Goal: Task Accomplishment & Management: Complete application form

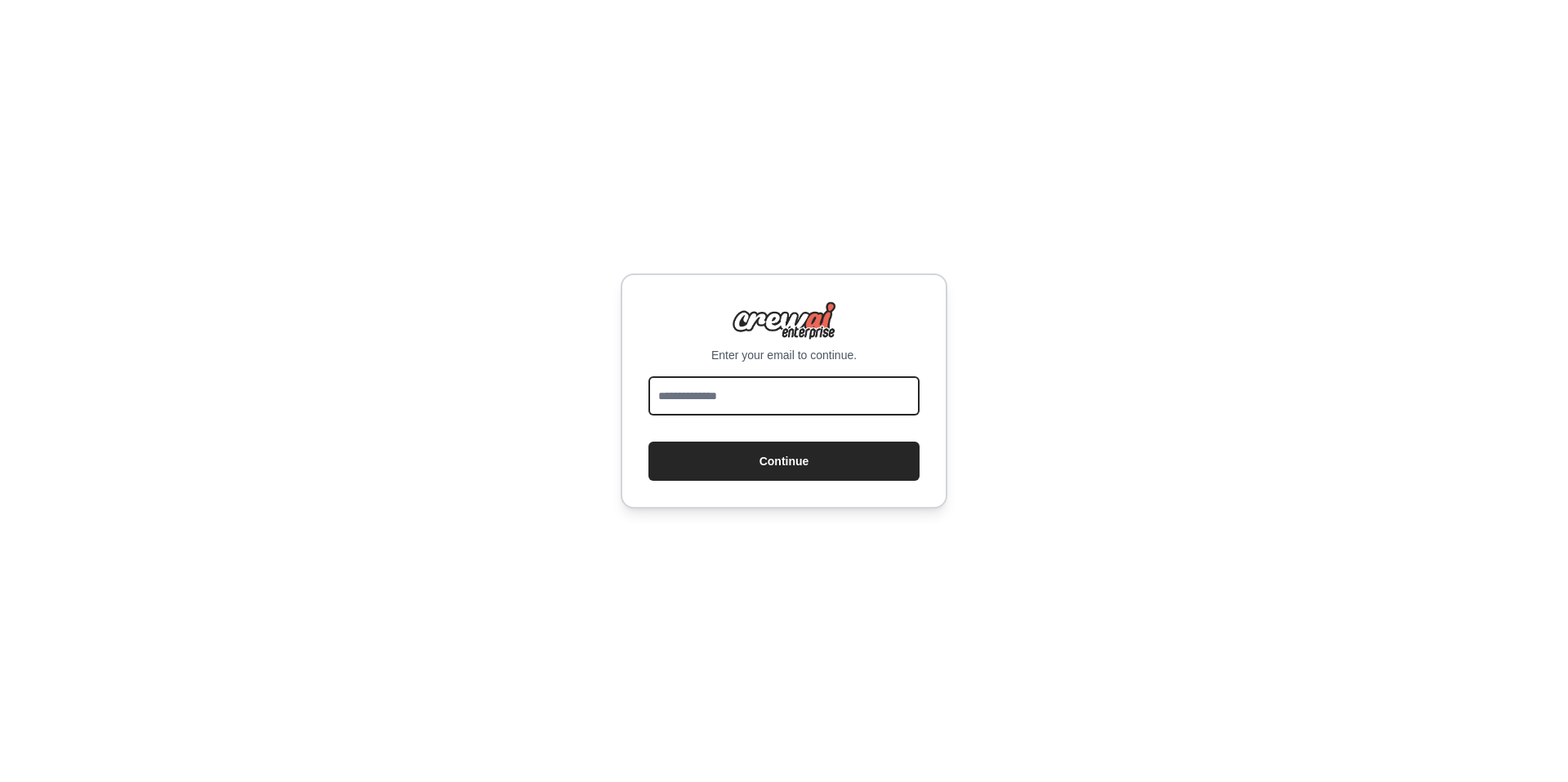
click at [860, 410] on input "email" at bounding box center [784, 396] width 271 height 39
type input "**********"
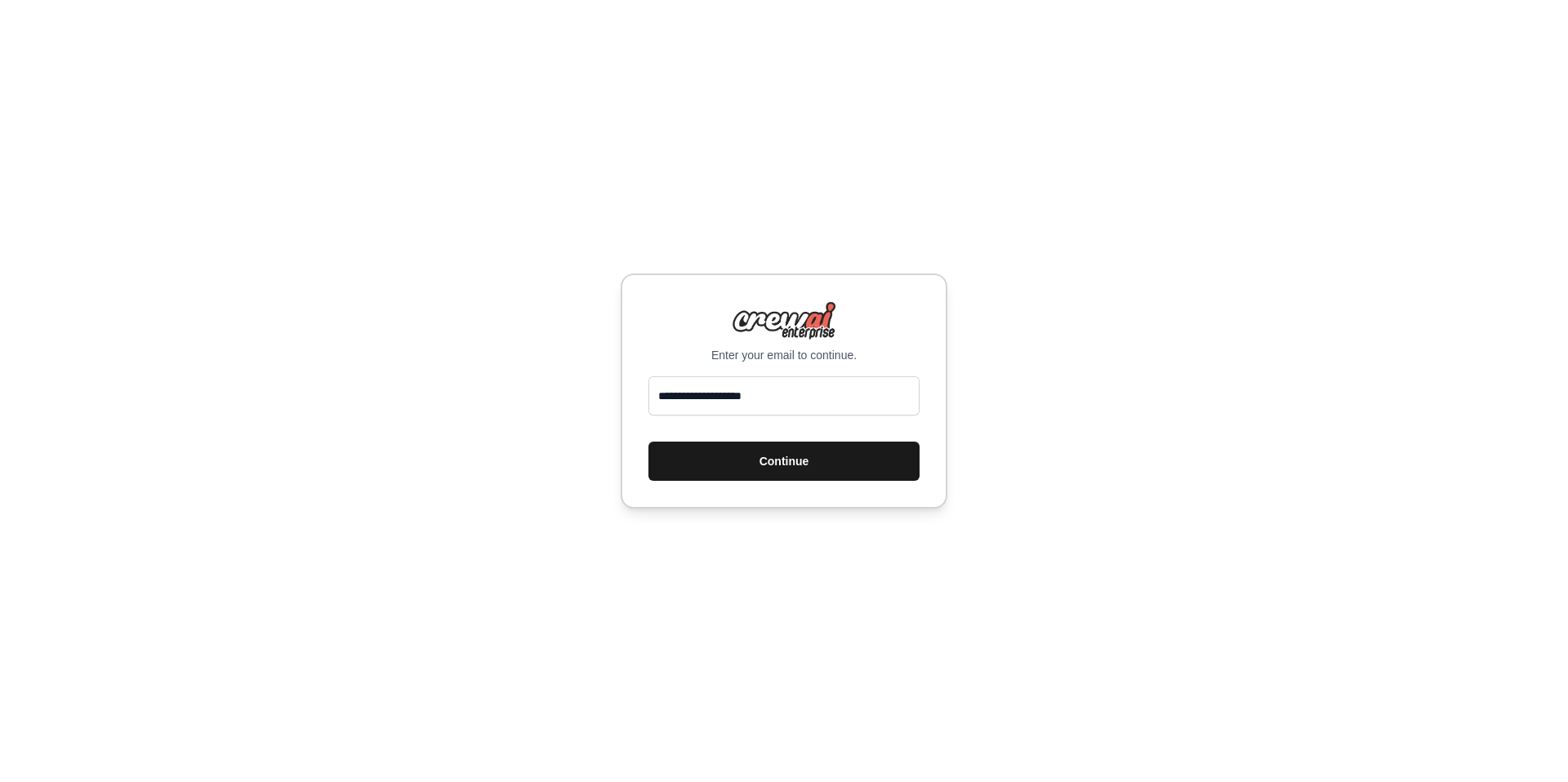
click at [762, 469] on button "Continue" at bounding box center [784, 462] width 271 height 39
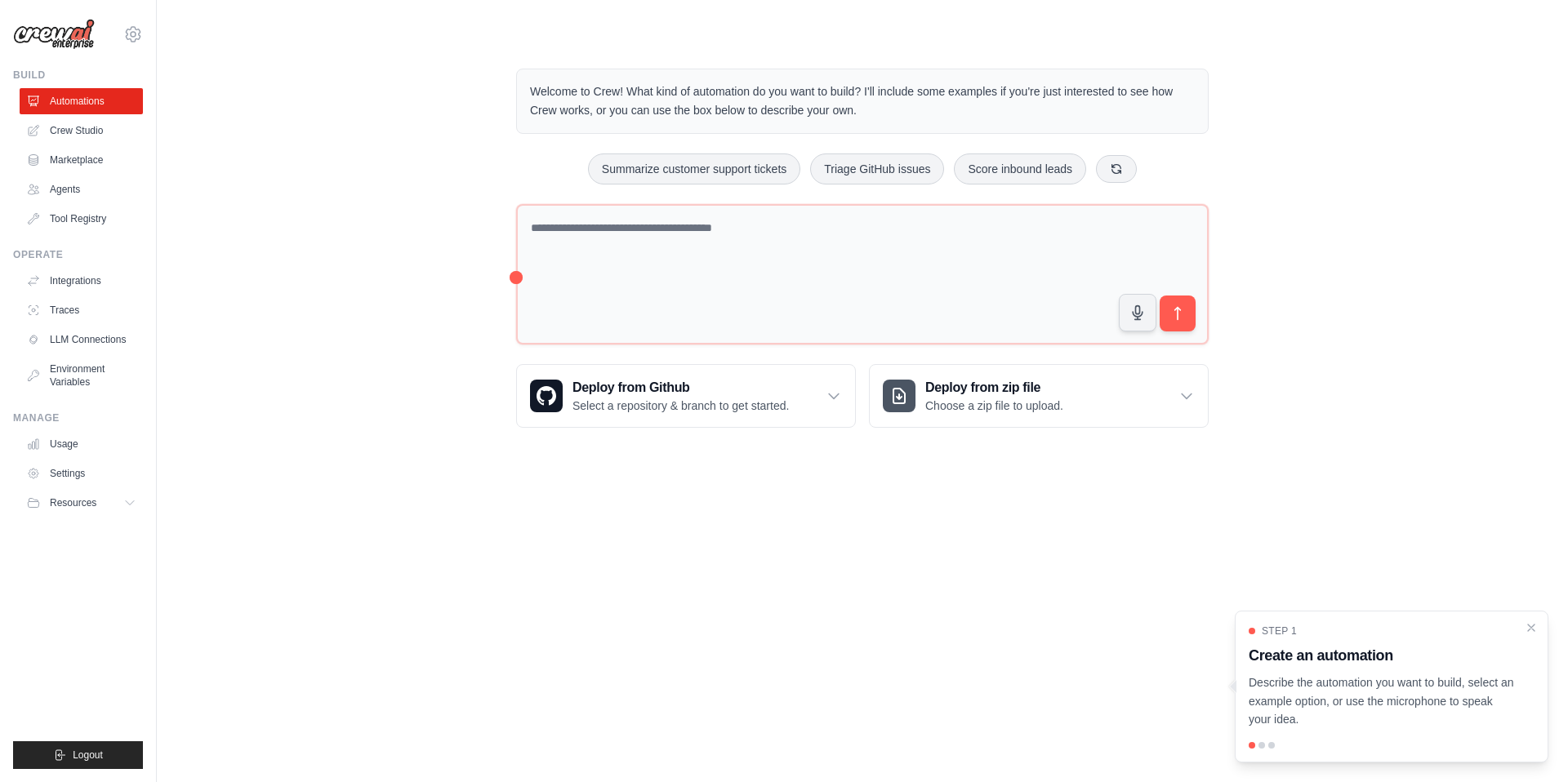
click at [353, 508] on body "[EMAIL_ADDRESS][DOMAIN_NAME] Settings Build Automations Crew Studio" at bounding box center [784, 391] width 1568 height 782
click at [841, 115] on p "Welcome to Crew! What kind of automation do you want to build? I'll include som…" at bounding box center [862, 101] width 665 height 37
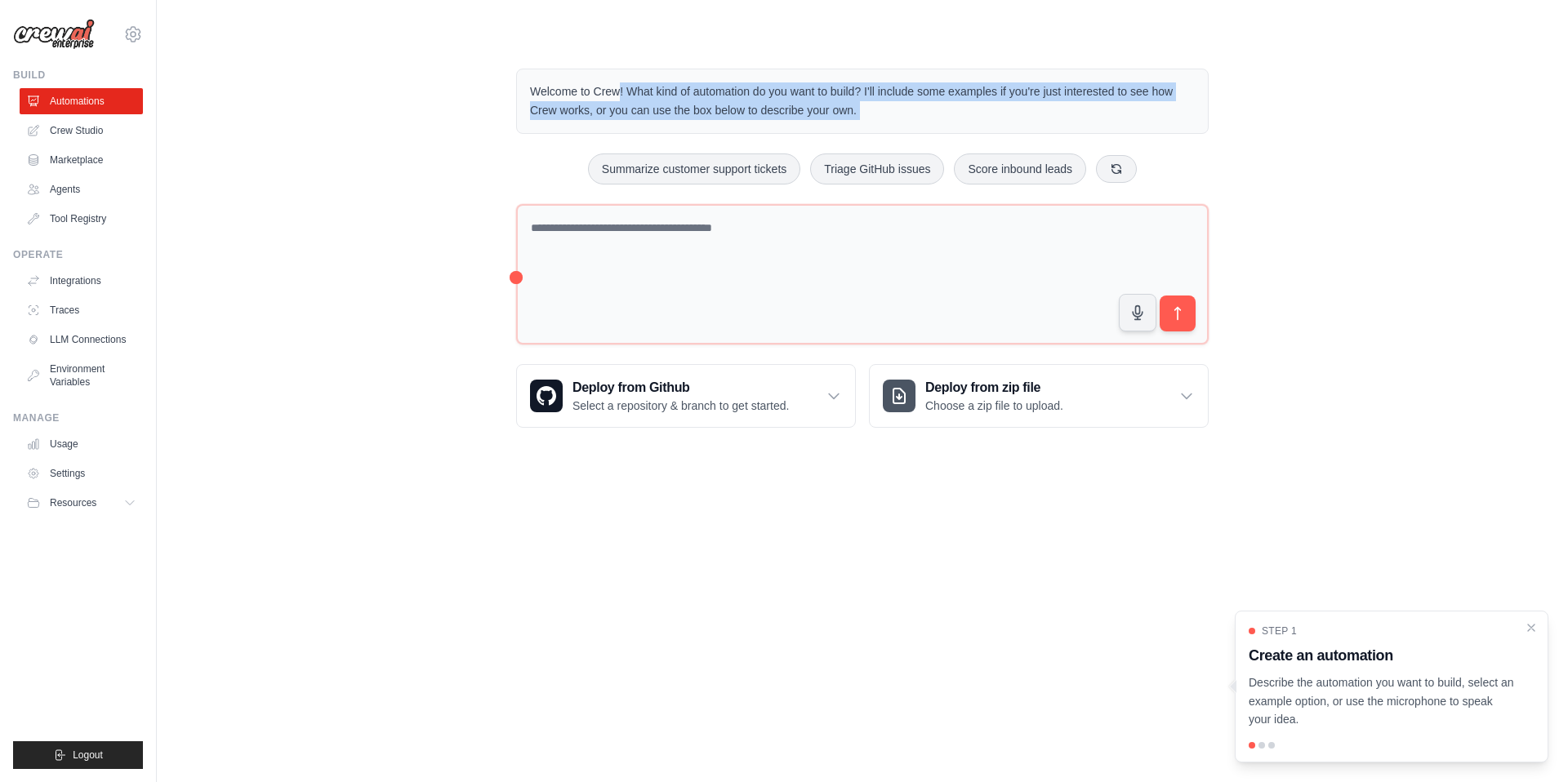
click at [841, 115] on p "Welcome to Crew! What kind of automation do you want to build? I'll include som…" at bounding box center [862, 101] width 665 height 37
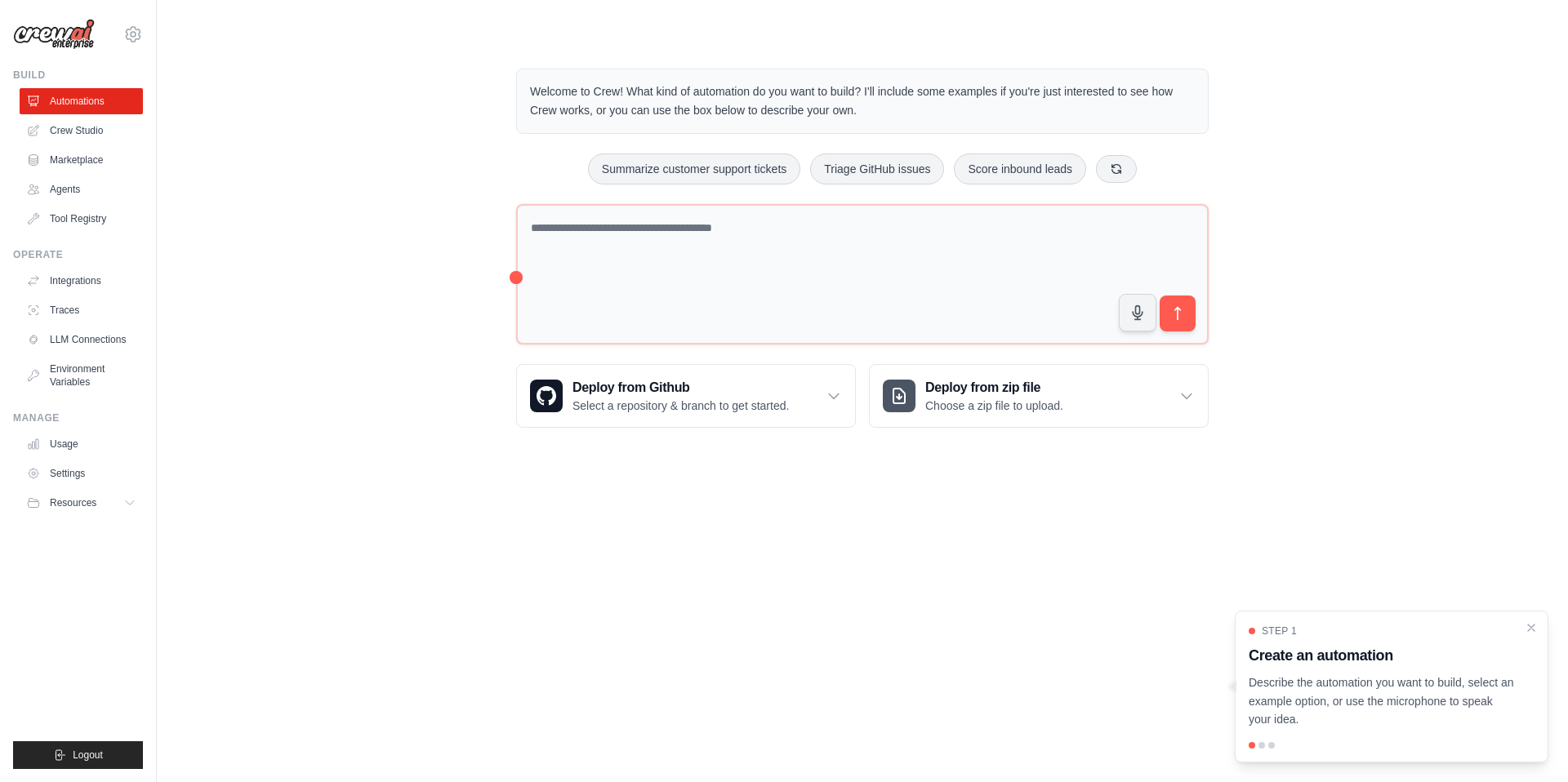
click at [1445, 722] on p "Describe the automation you want to build, select an example option, or use the…" at bounding box center [1381, 700] width 266 height 55
